Goal: Transaction & Acquisition: Purchase product/service

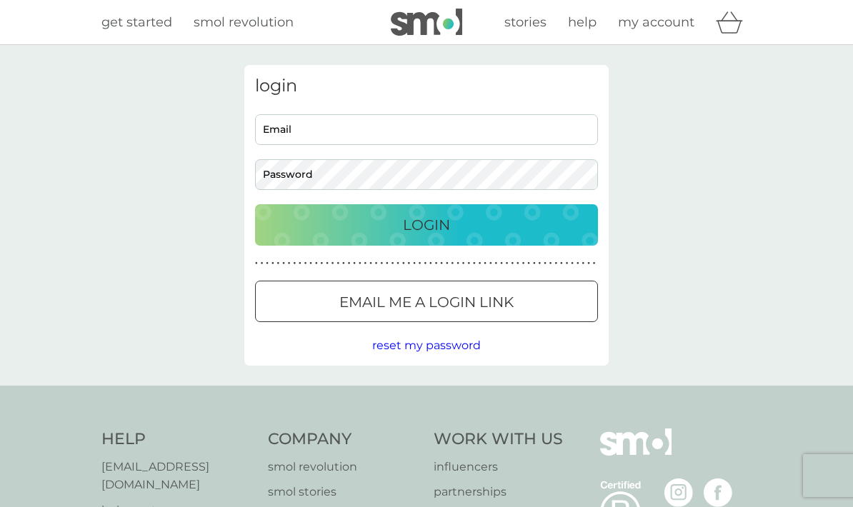
click at [437, 124] on input "Email" at bounding box center [426, 129] width 343 height 31
type input "[EMAIL_ADDRESS][DOMAIN_NAME]"
click at [520, 222] on div "Login" at bounding box center [426, 225] width 314 height 23
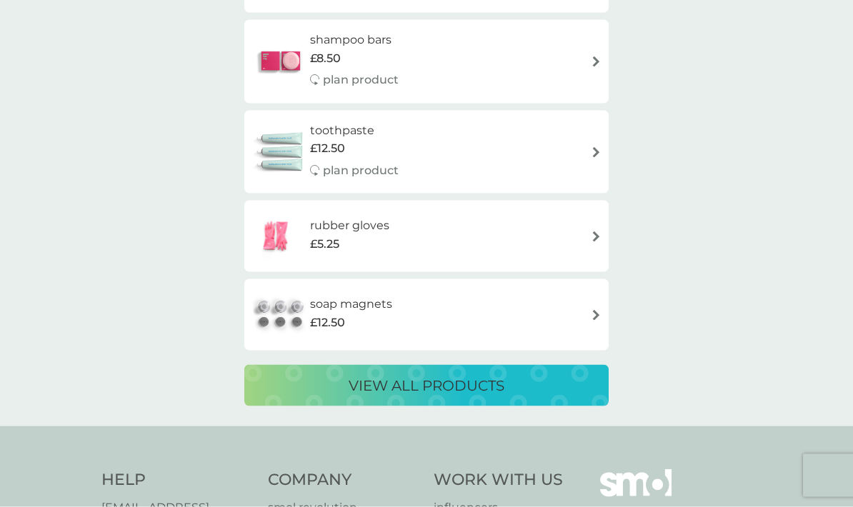
scroll to position [2308, 0]
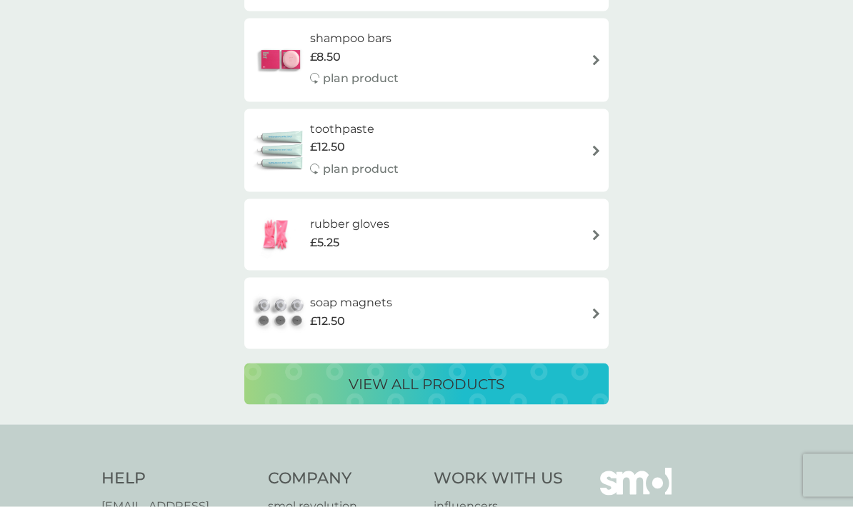
click at [416, 212] on div "rubber gloves £5.25" at bounding box center [427, 235] width 350 height 50
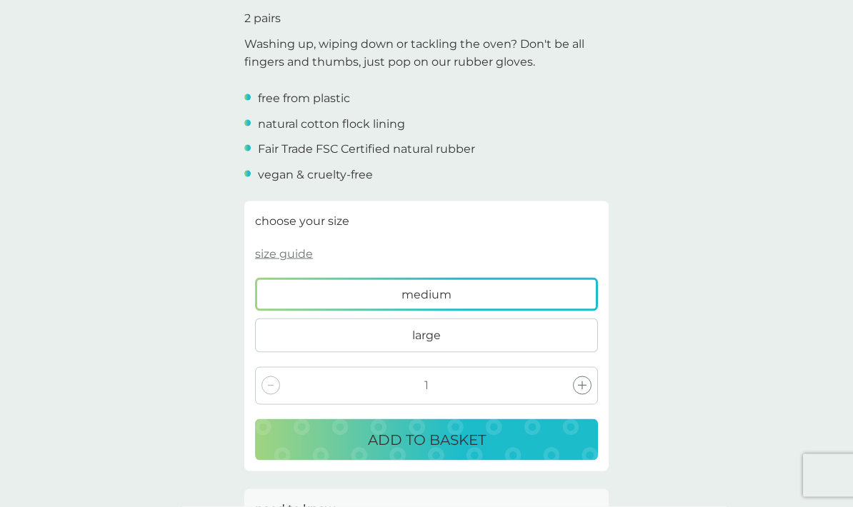
scroll to position [437, 0]
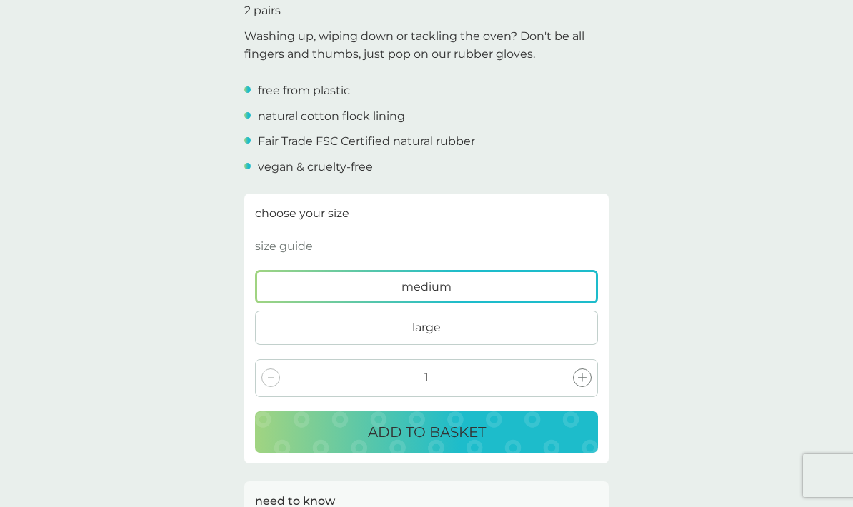
click at [478, 317] on label "large" at bounding box center [426, 328] width 343 height 34
click at [255, 270] on input "large" at bounding box center [255, 270] width 0 height 0
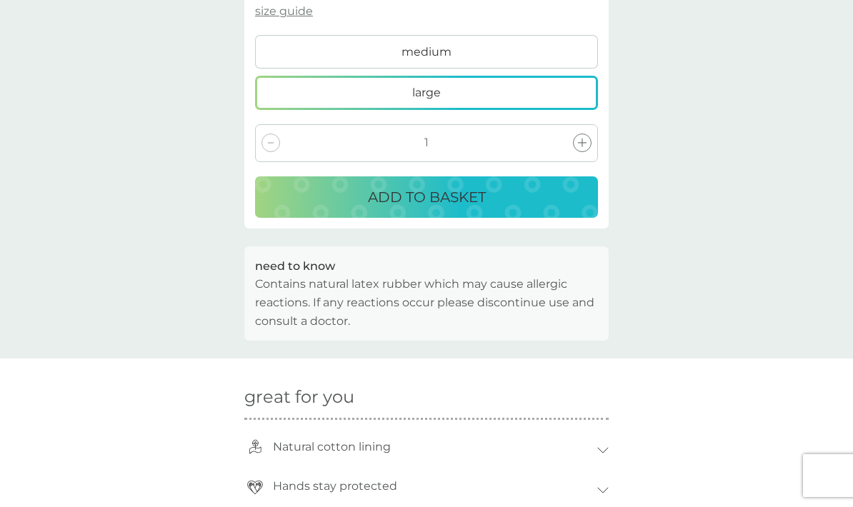
scroll to position [672, 0]
click at [467, 189] on p "ADD TO BASKET" at bounding box center [427, 198] width 118 height 23
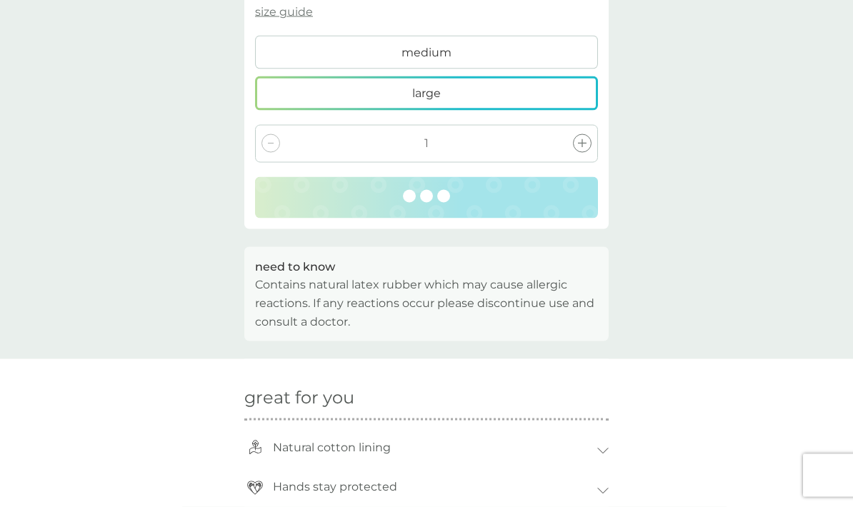
scroll to position [673, 0]
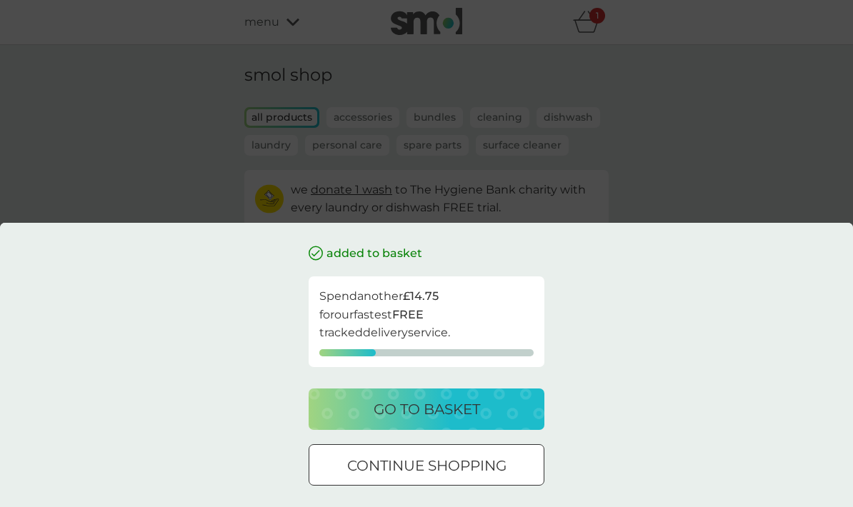
click at [474, 460] on p "continue shopping" at bounding box center [426, 466] width 159 height 23
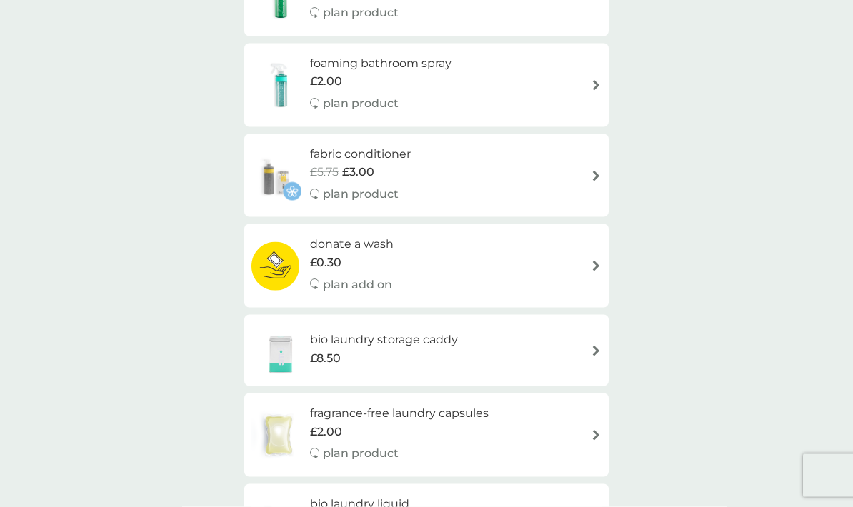
scroll to position [646, 0]
click at [392, 148] on h6 "fabric conditioner" at bounding box center [360, 153] width 101 height 19
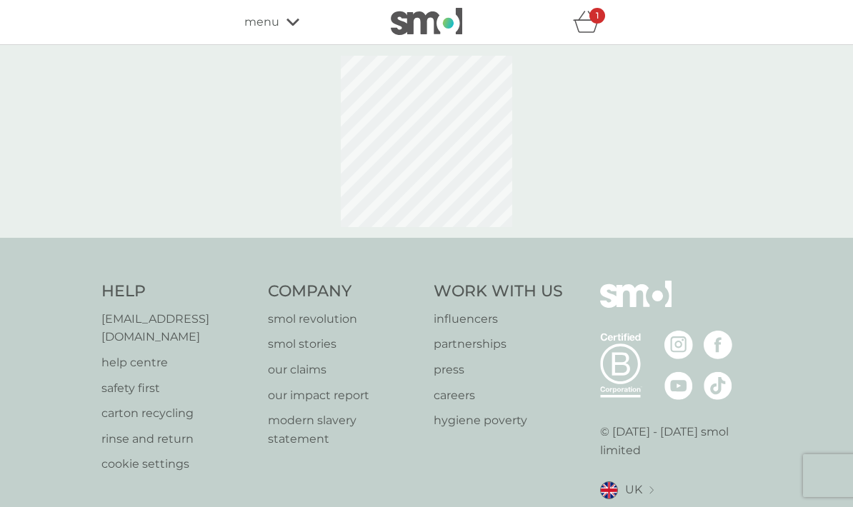
select select "182"
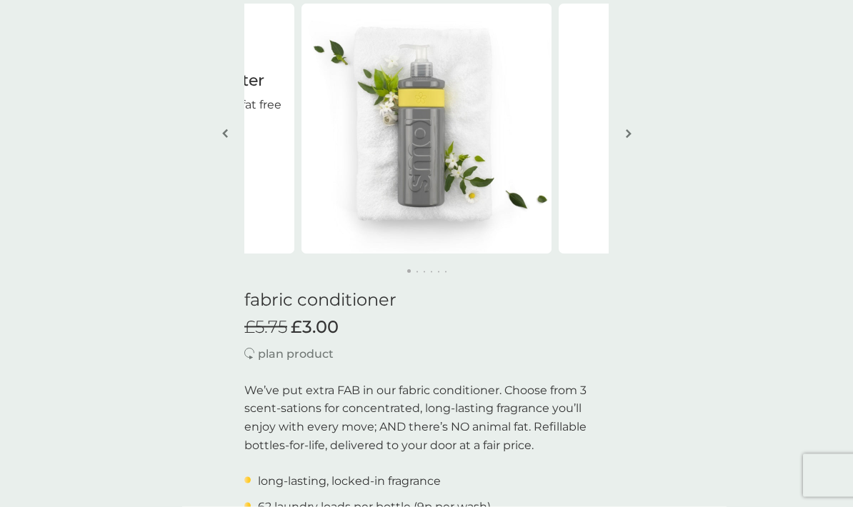
scroll to position [74, 0]
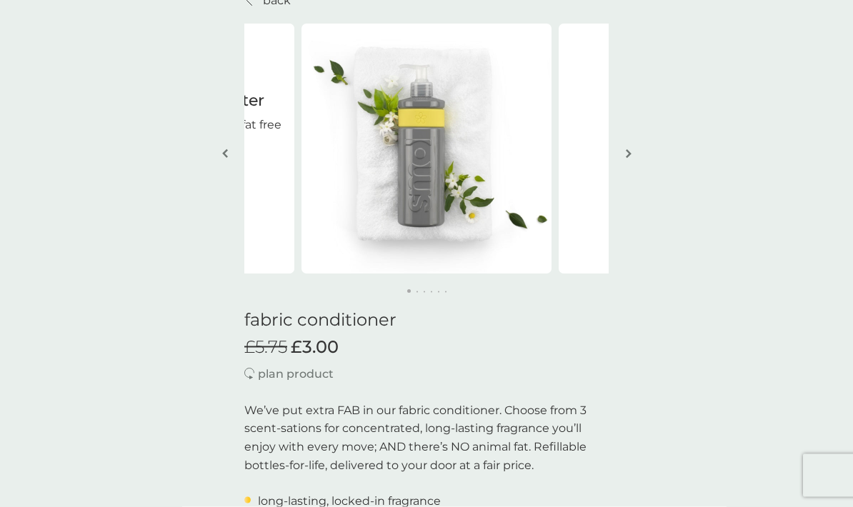
click at [626, 143] on button "button" at bounding box center [628, 154] width 11 height 71
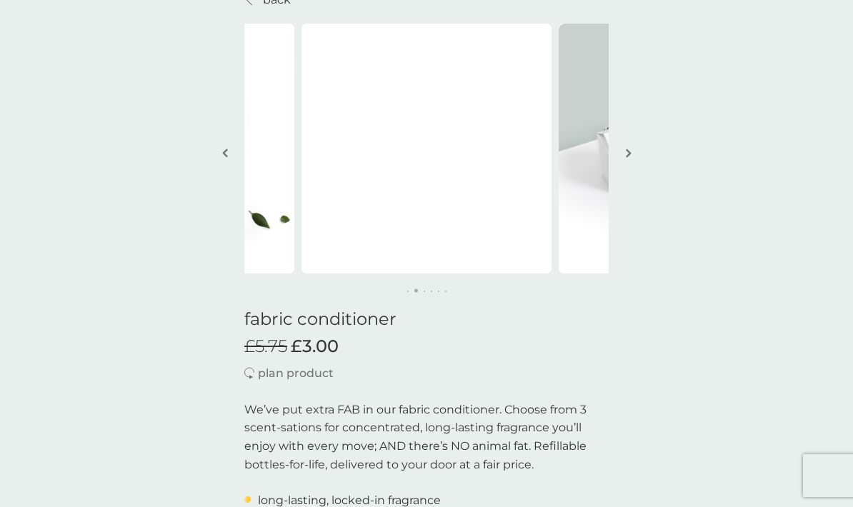
click at [630, 148] on img "button" at bounding box center [629, 153] width 6 height 11
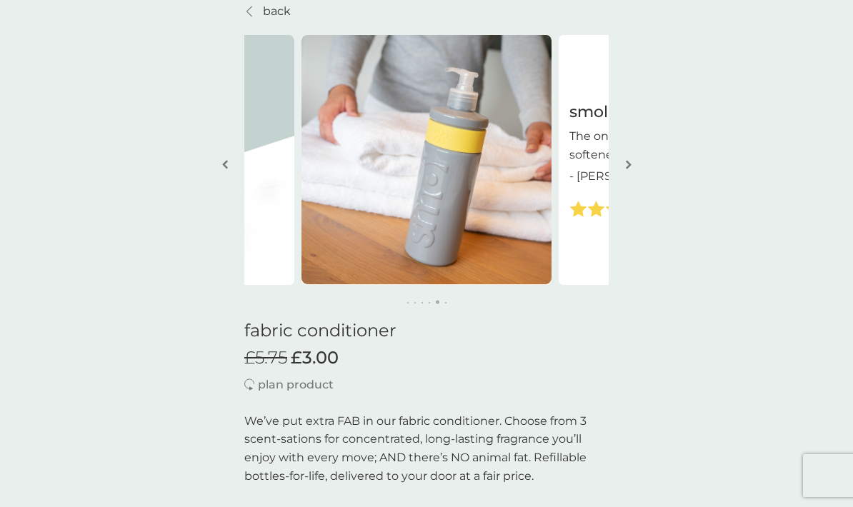
scroll to position [0, 0]
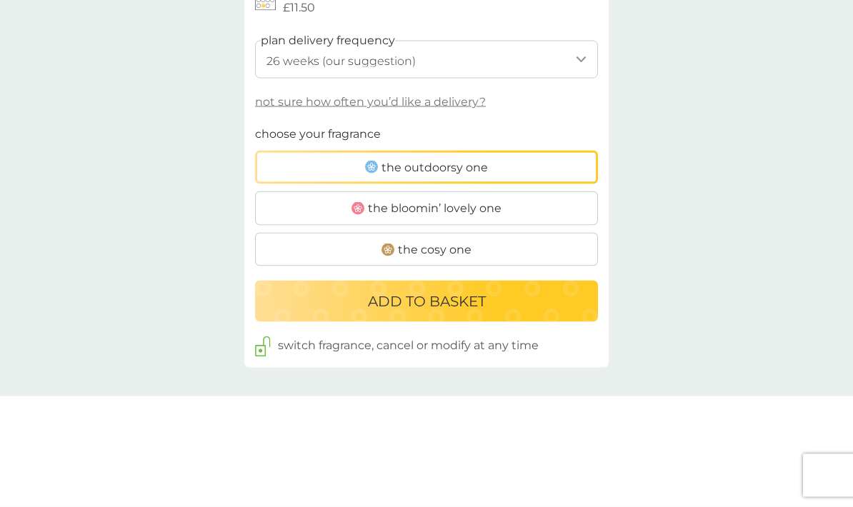
scroll to position [813, 0]
click at [495, 150] on label "the outdoorsy one" at bounding box center [426, 167] width 343 height 34
click at [255, 124] on input "the outdoorsy one" at bounding box center [255, 124] width 0 height 0
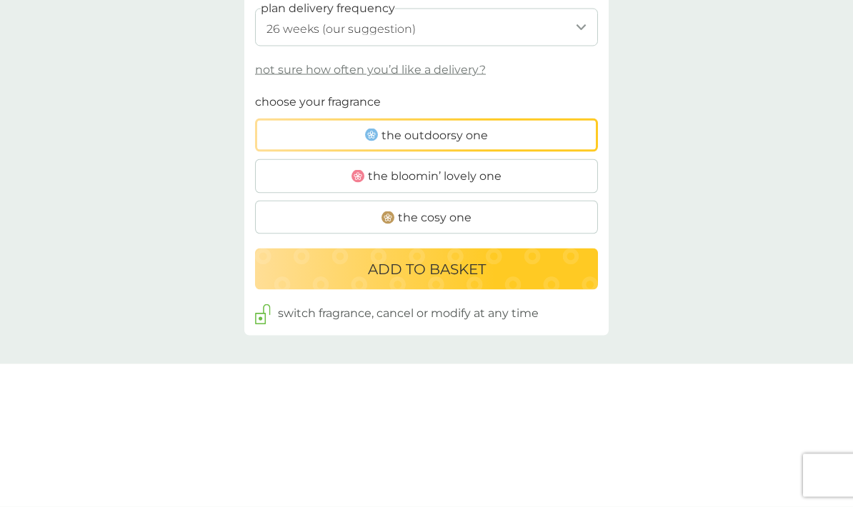
scroll to position [845, 0]
click at [537, 265] on div "ADD TO BASKET" at bounding box center [426, 268] width 314 height 23
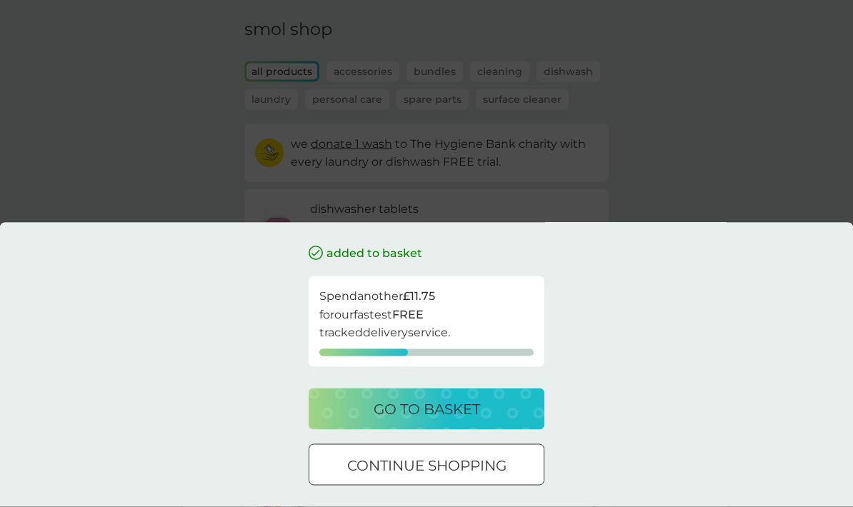
scroll to position [46, 0]
click at [492, 421] on div "go to basket" at bounding box center [426, 409] width 207 height 23
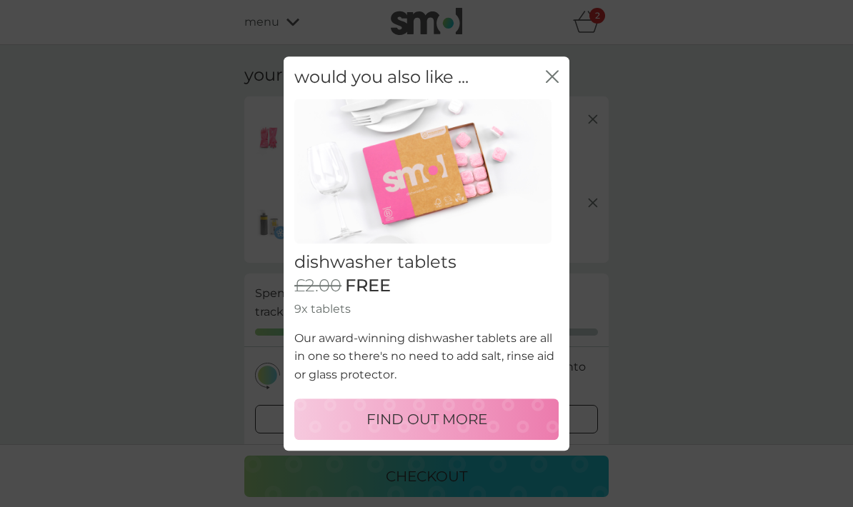
scroll to position [18, 0]
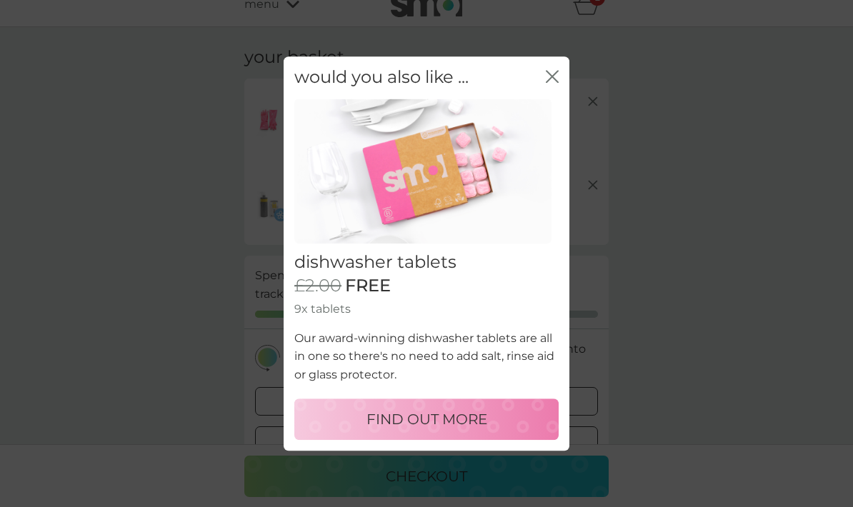
click at [546, 66] on div "would you also like ... close" at bounding box center [427, 77] width 286 height 42
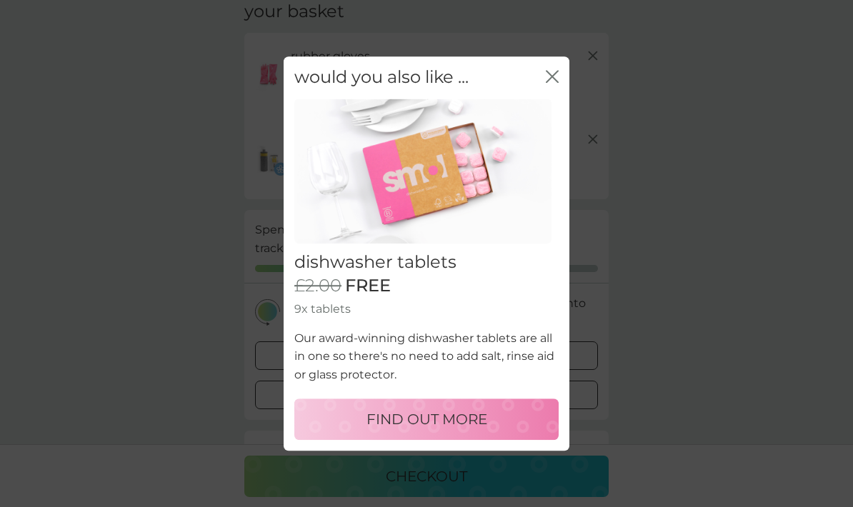
scroll to position [0, 0]
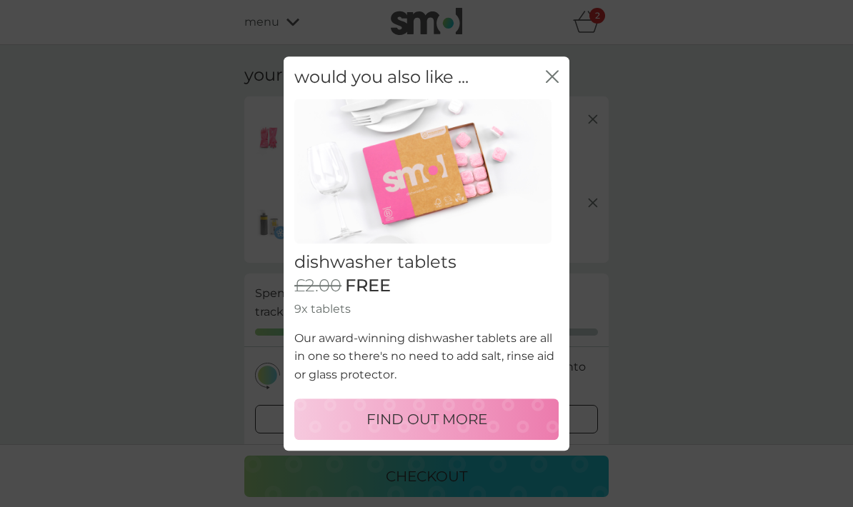
click at [548, 66] on div "would you also like ... close" at bounding box center [427, 77] width 286 height 42
click at [488, 475] on div "would you also like ... close dishwasher tablets £2.00 FREE 9x tablets Our awar…" at bounding box center [426, 253] width 853 height 507
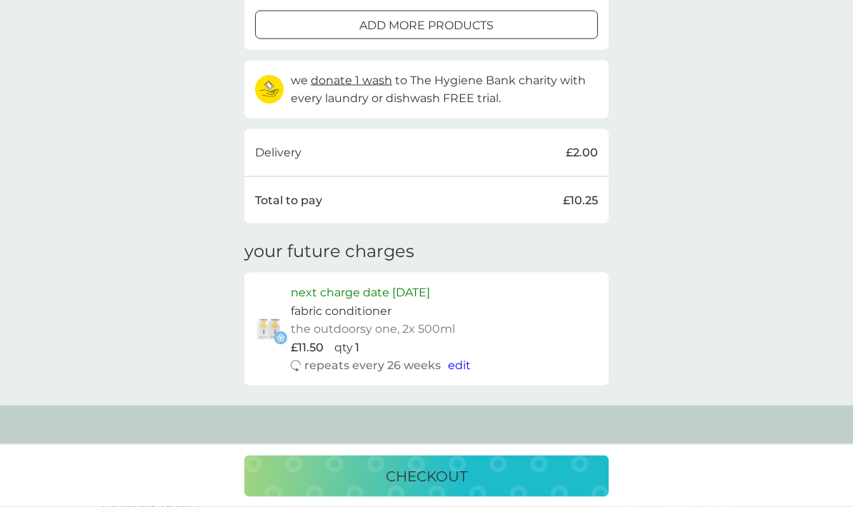
scroll to position [436, 0]
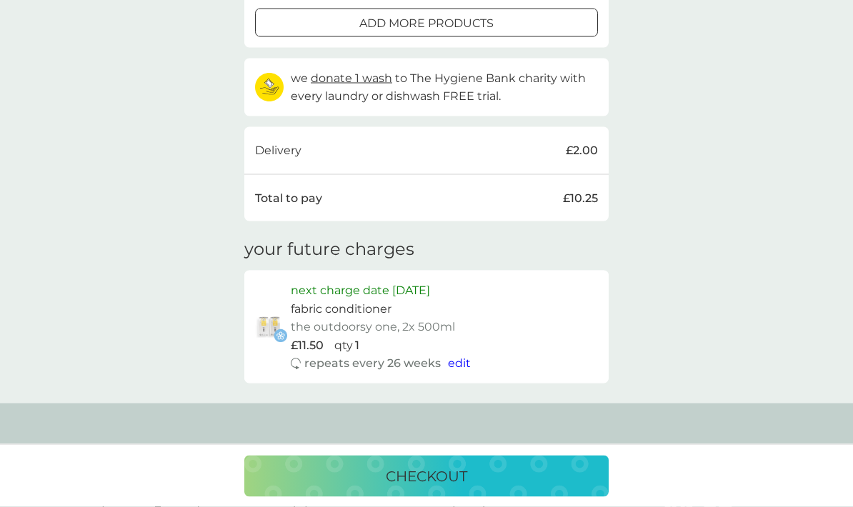
click at [522, 488] on div "checkout" at bounding box center [427, 476] width 336 height 23
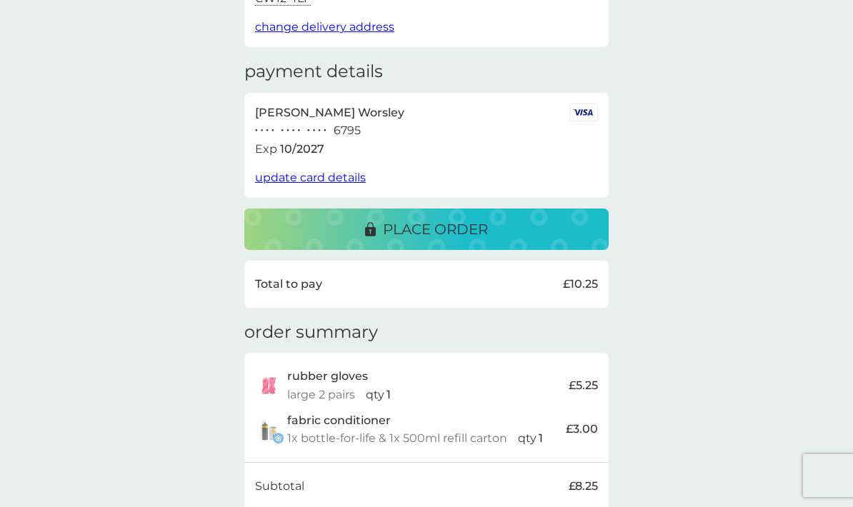
scroll to position [172, 0]
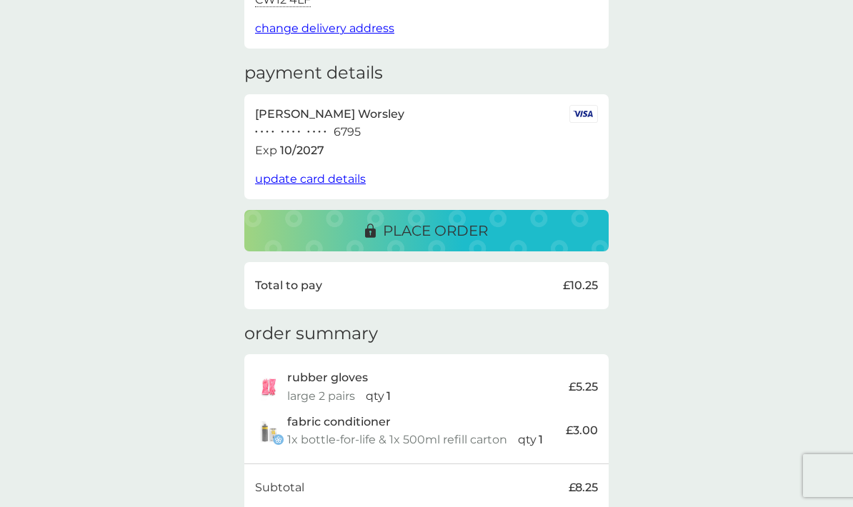
click at [512, 225] on div "place order" at bounding box center [427, 230] width 336 height 23
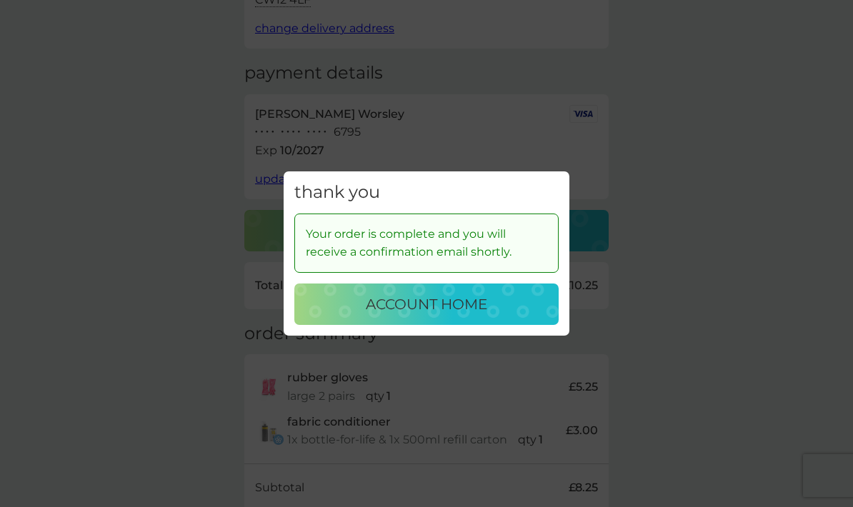
click at [475, 297] on p "account home" at bounding box center [426, 304] width 121 height 23
